Goal: Obtain resource: Download file/media

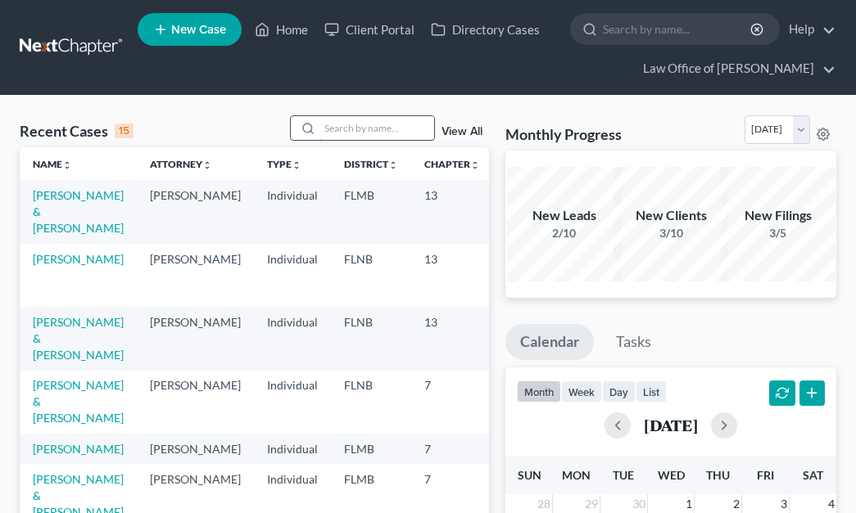
click at [418, 126] on input "search" at bounding box center [376, 128] width 115 height 24
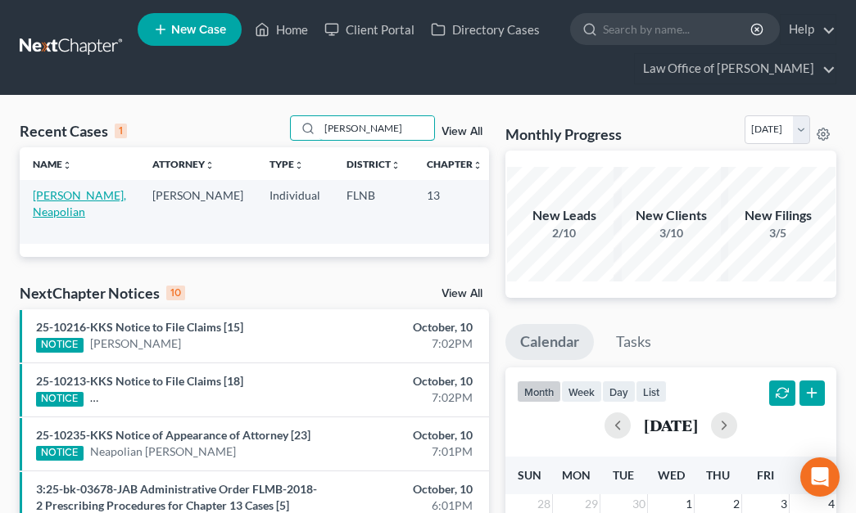
type input "[PERSON_NAME]"
click at [58, 206] on link "[PERSON_NAME], Neapolian" at bounding box center [79, 203] width 93 height 30
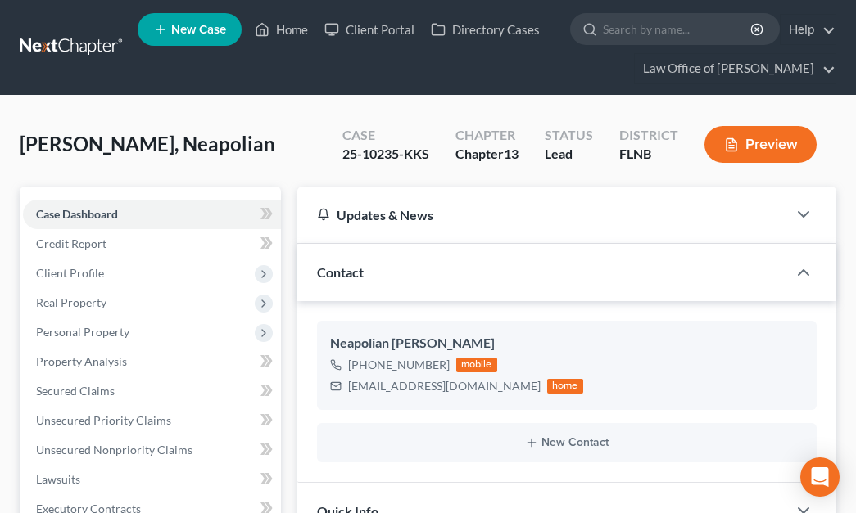
scroll to position [360, 0]
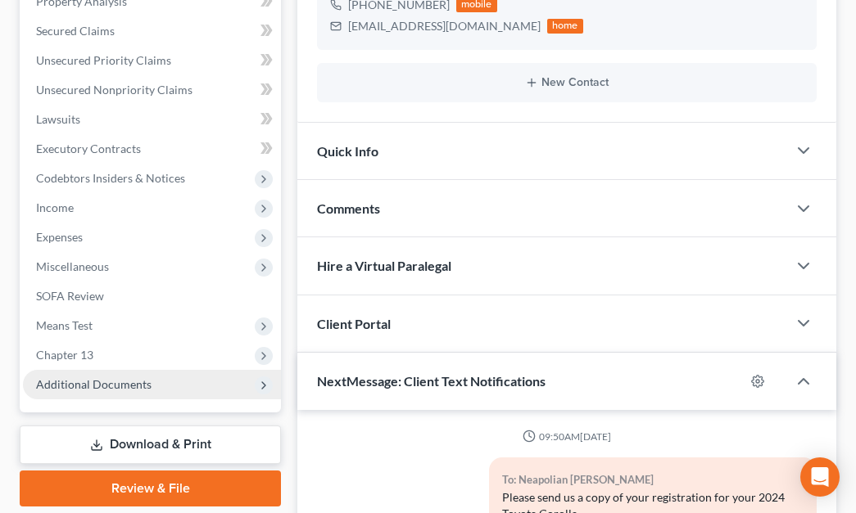
click at [167, 377] on span "Additional Documents" at bounding box center [152, 384] width 258 height 29
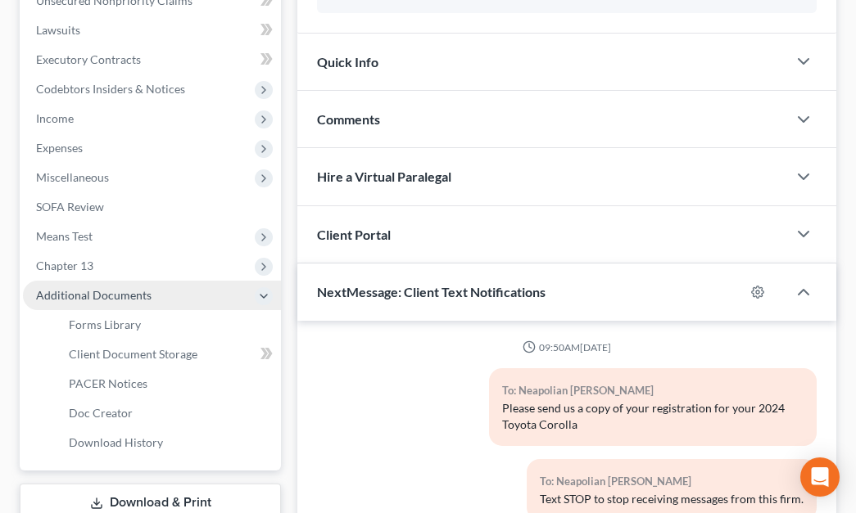
scroll to position [450, 0]
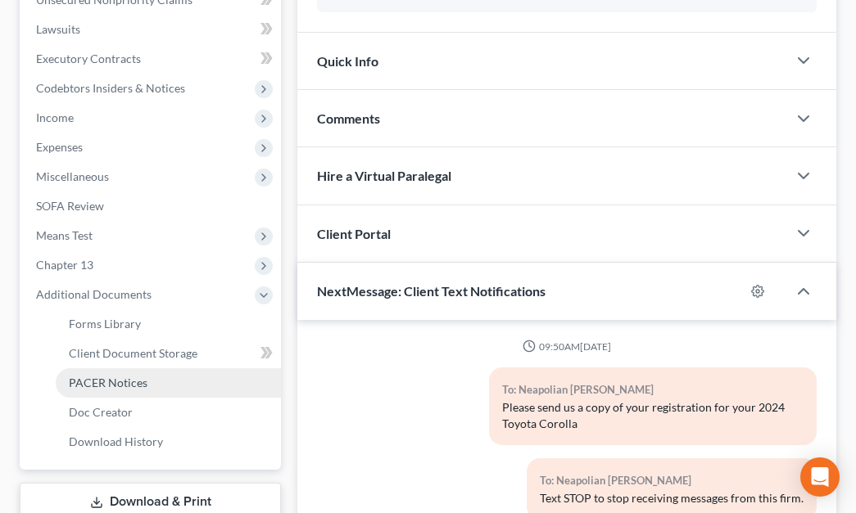
click at [136, 380] on span "PACER Notices" at bounding box center [108, 383] width 79 height 14
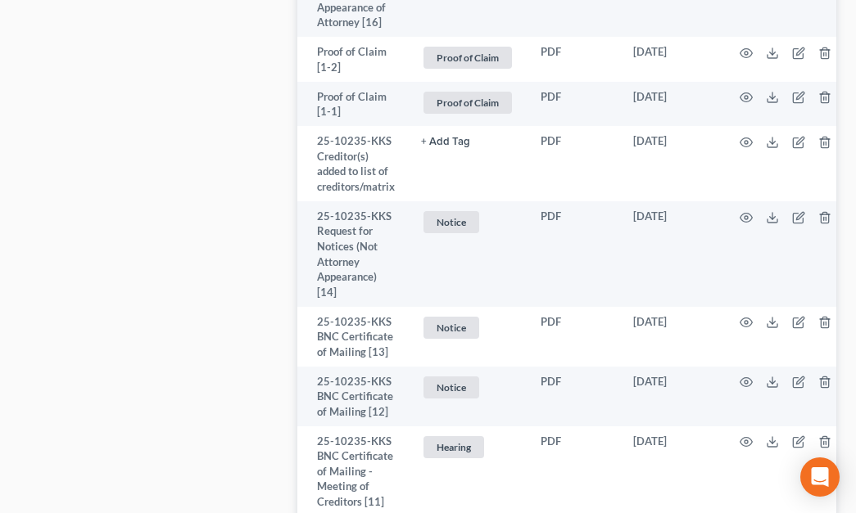
scroll to position [1982, 0]
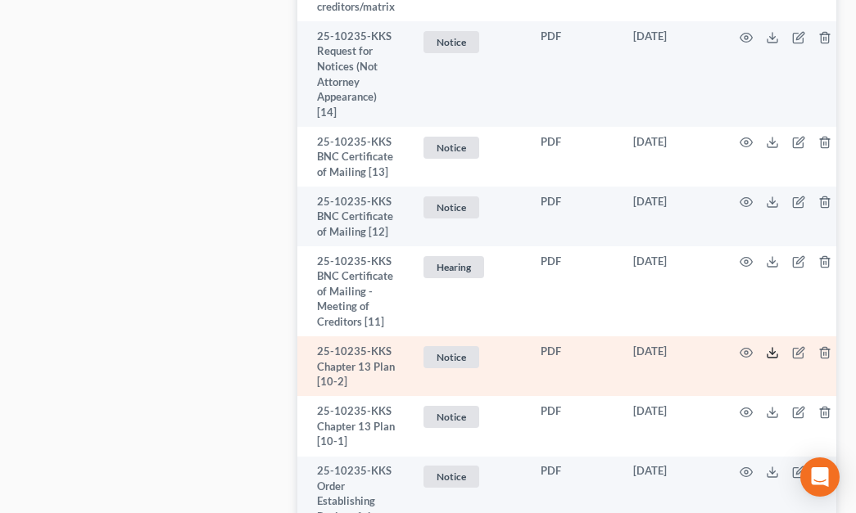
click at [771, 358] on icon at bounding box center [772, 356] width 10 height 3
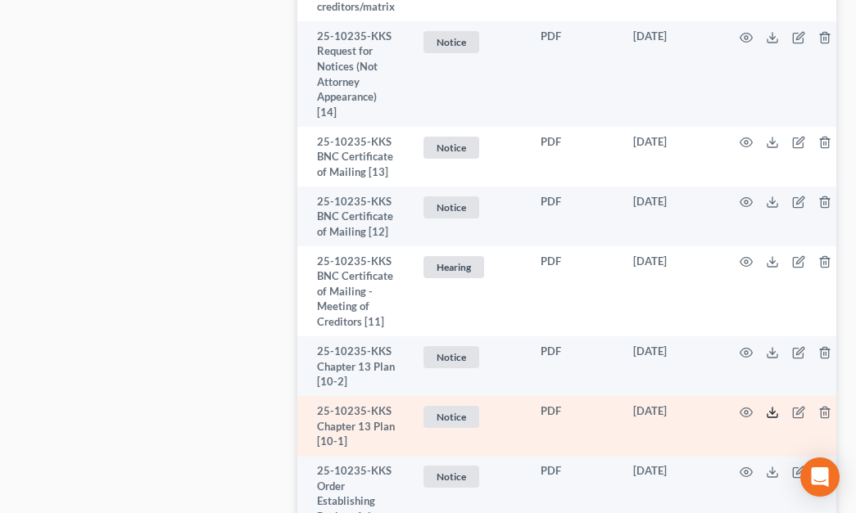
click at [767, 419] on icon at bounding box center [772, 412] width 13 height 13
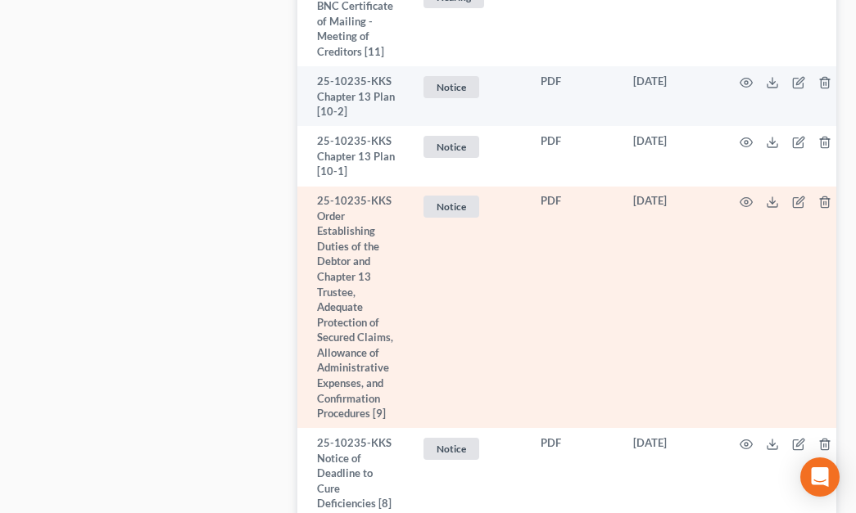
scroll to position [2432, 0]
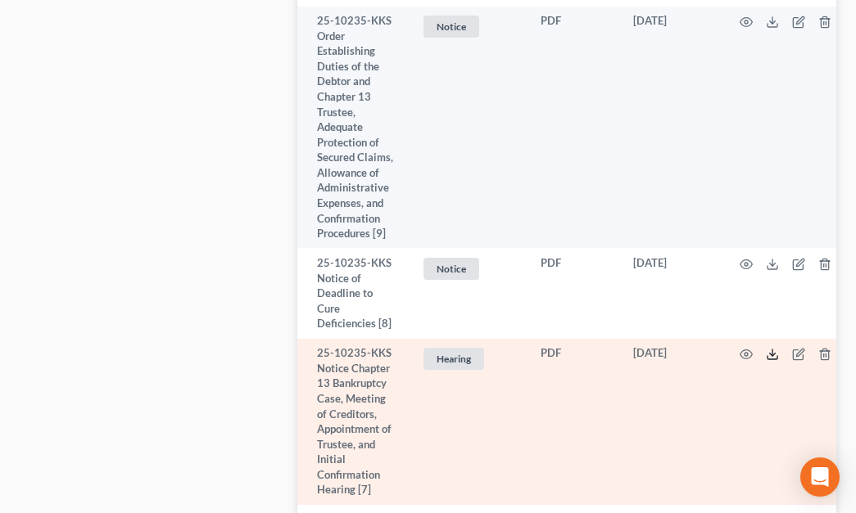
click at [772, 356] on line at bounding box center [772, 353] width 0 height 7
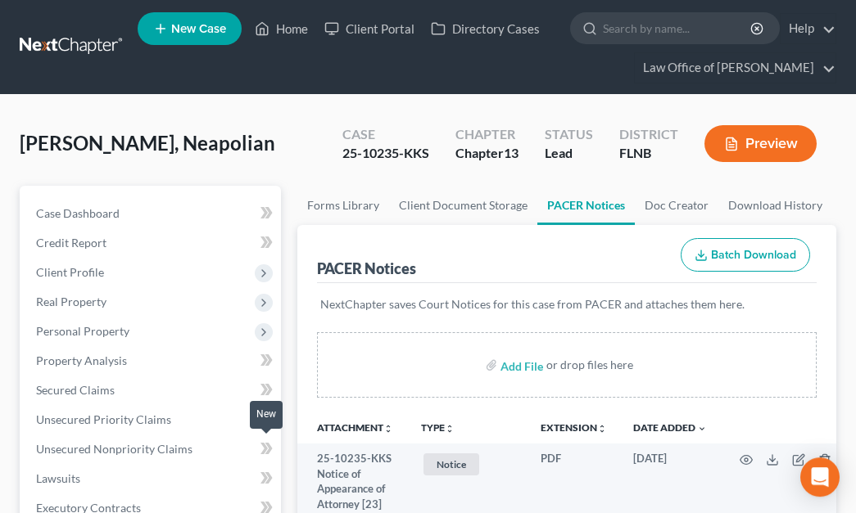
scroll to position [0, 0]
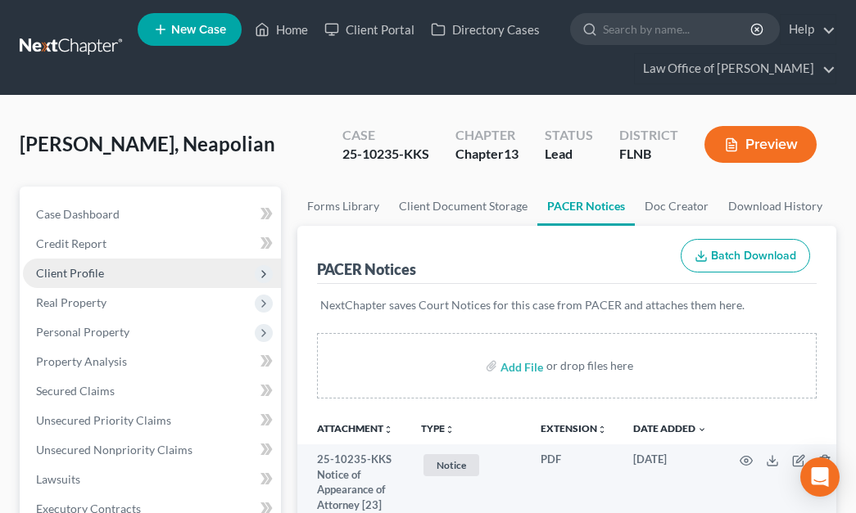
click at [107, 269] on span "Client Profile" at bounding box center [152, 273] width 258 height 29
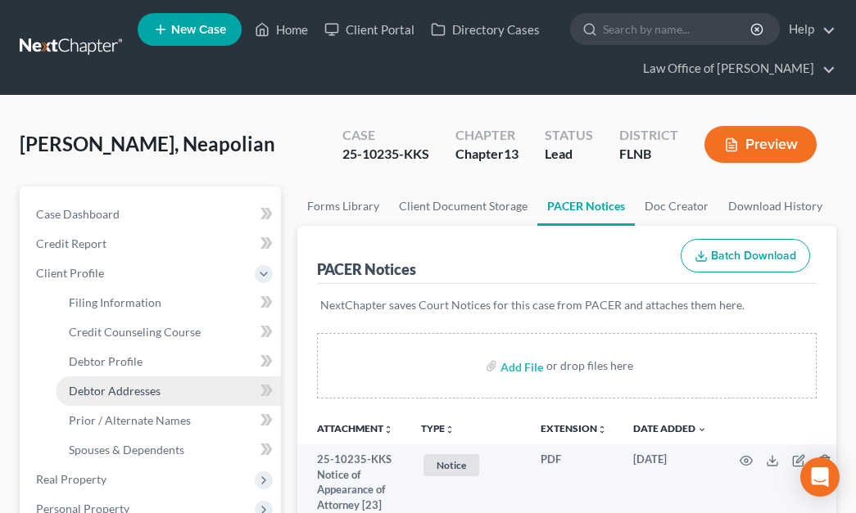
click at [137, 387] on span "Debtor Addresses" at bounding box center [115, 391] width 92 height 14
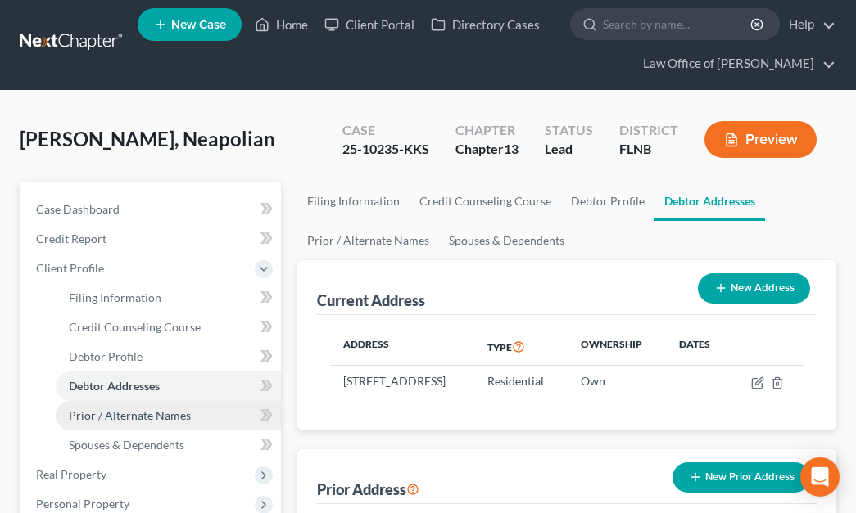
scroll to position [450, 0]
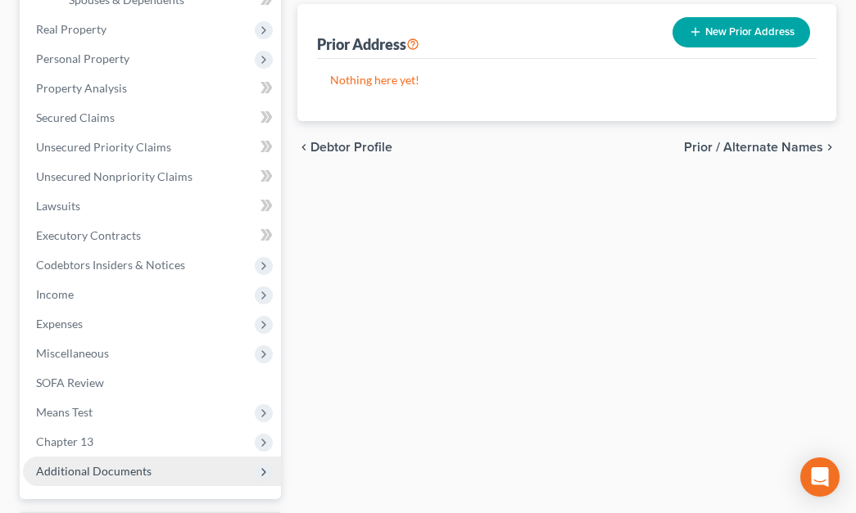
click at [203, 459] on span "Additional Documents" at bounding box center [152, 471] width 258 height 29
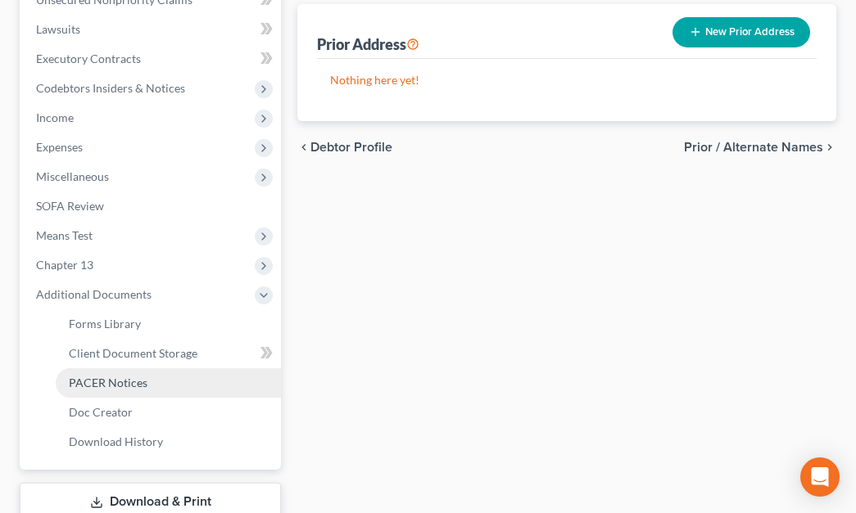
click at [176, 375] on link "PACER Notices" at bounding box center [168, 382] width 225 height 29
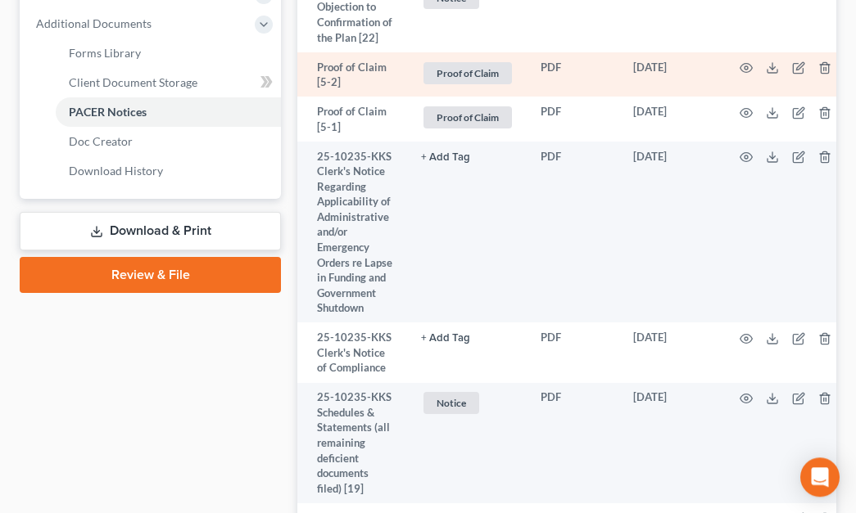
scroll to position [811, 0]
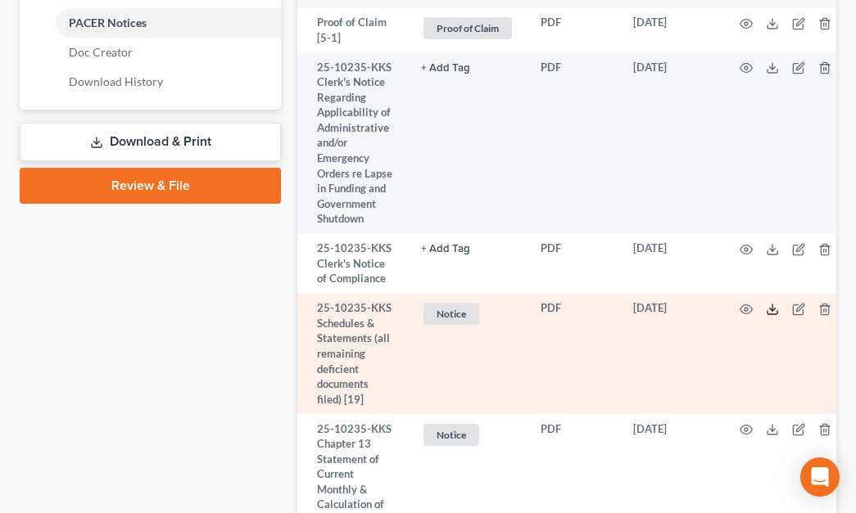
click at [771, 306] on icon at bounding box center [772, 309] width 13 height 13
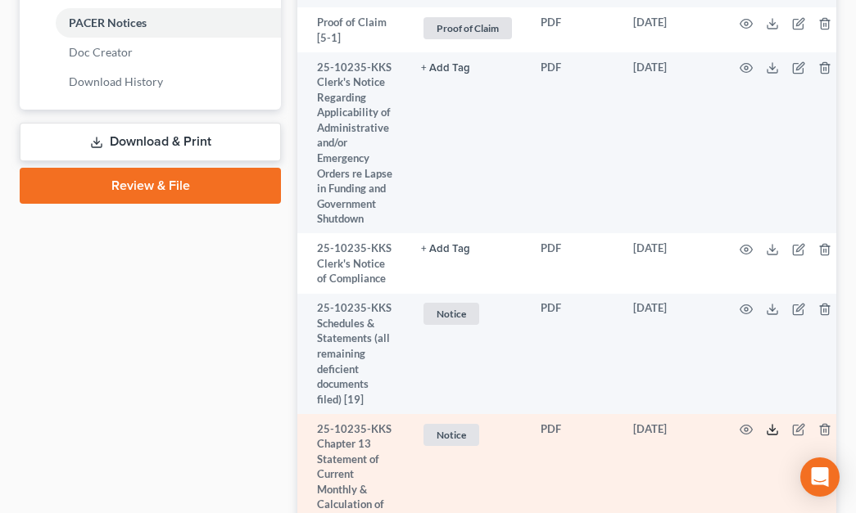
click at [774, 432] on icon at bounding box center [772, 429] width 13 height 13
